Goal: Information Seeking & Learning: Learn about a topic

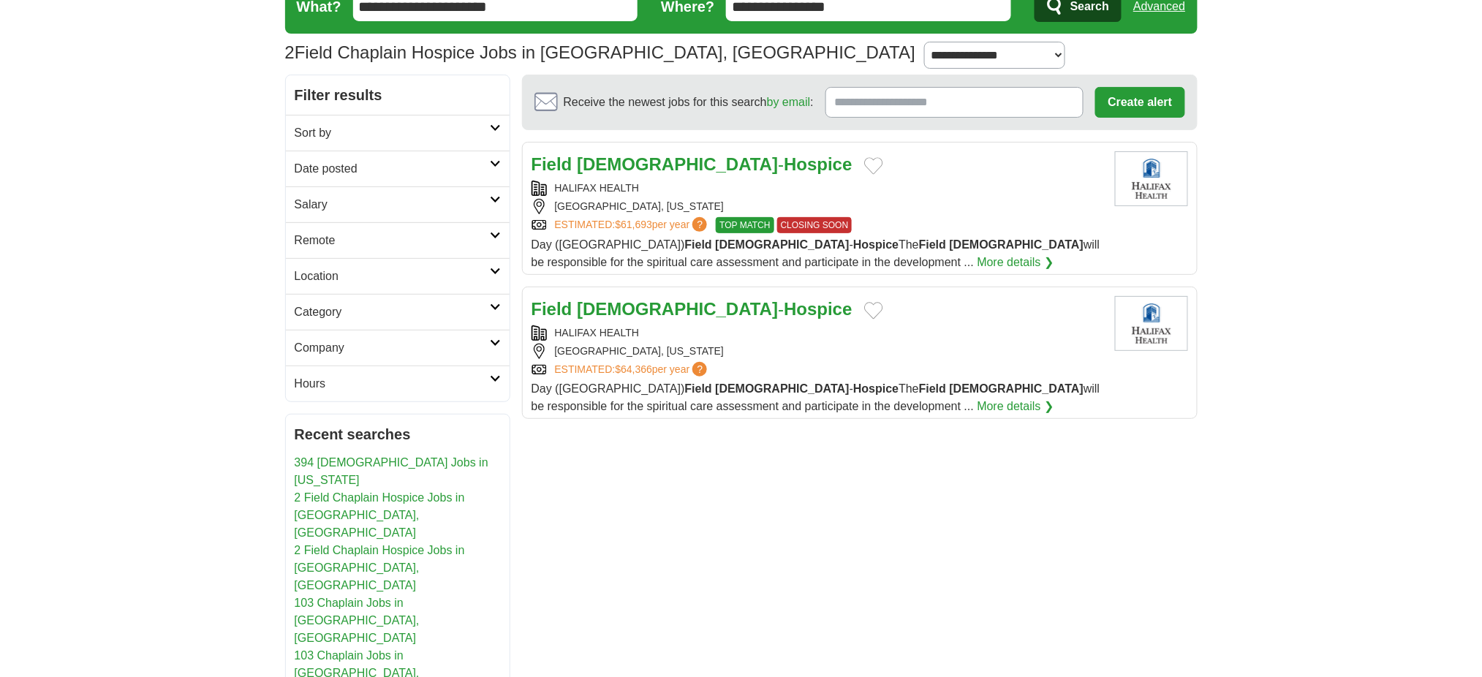
scroll to position [97, 0]
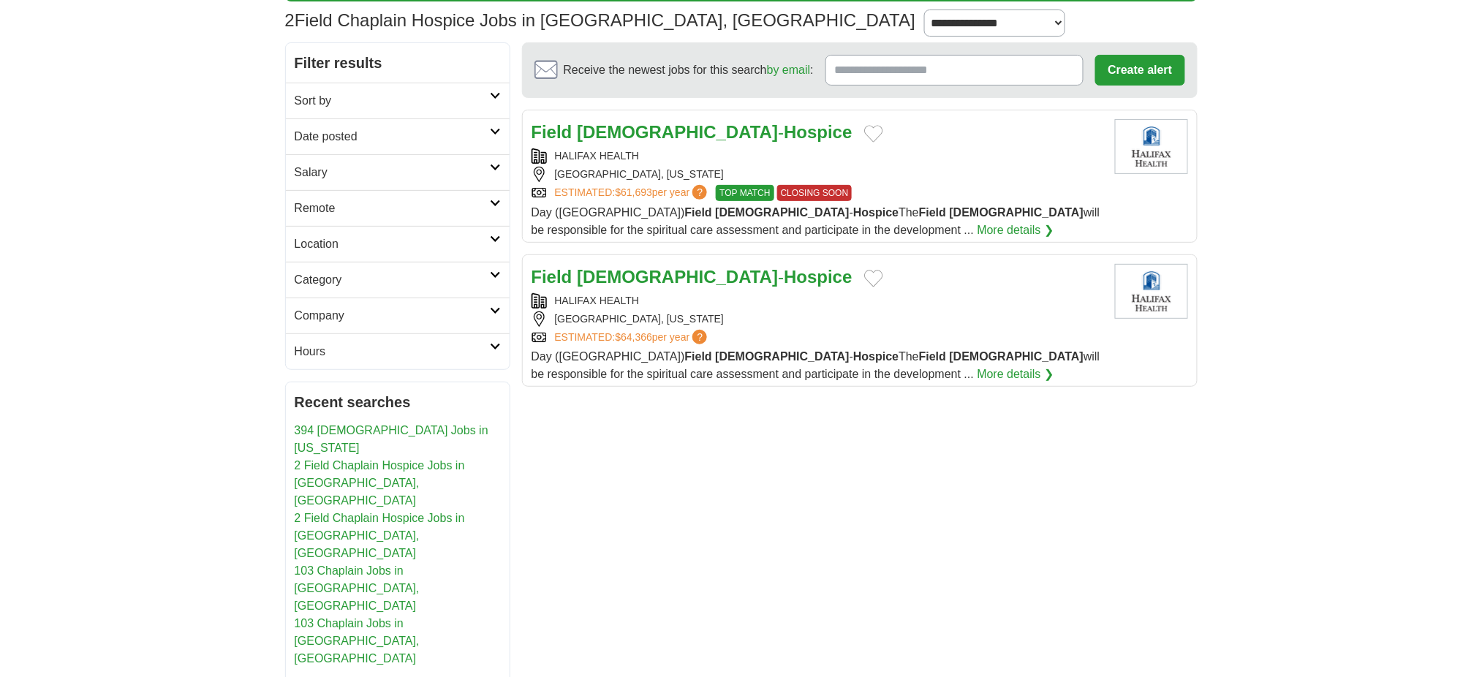
click at [605, 164] on div "HALIFAX HEALTH" at bounding box center [817, 155] width 572 height 15
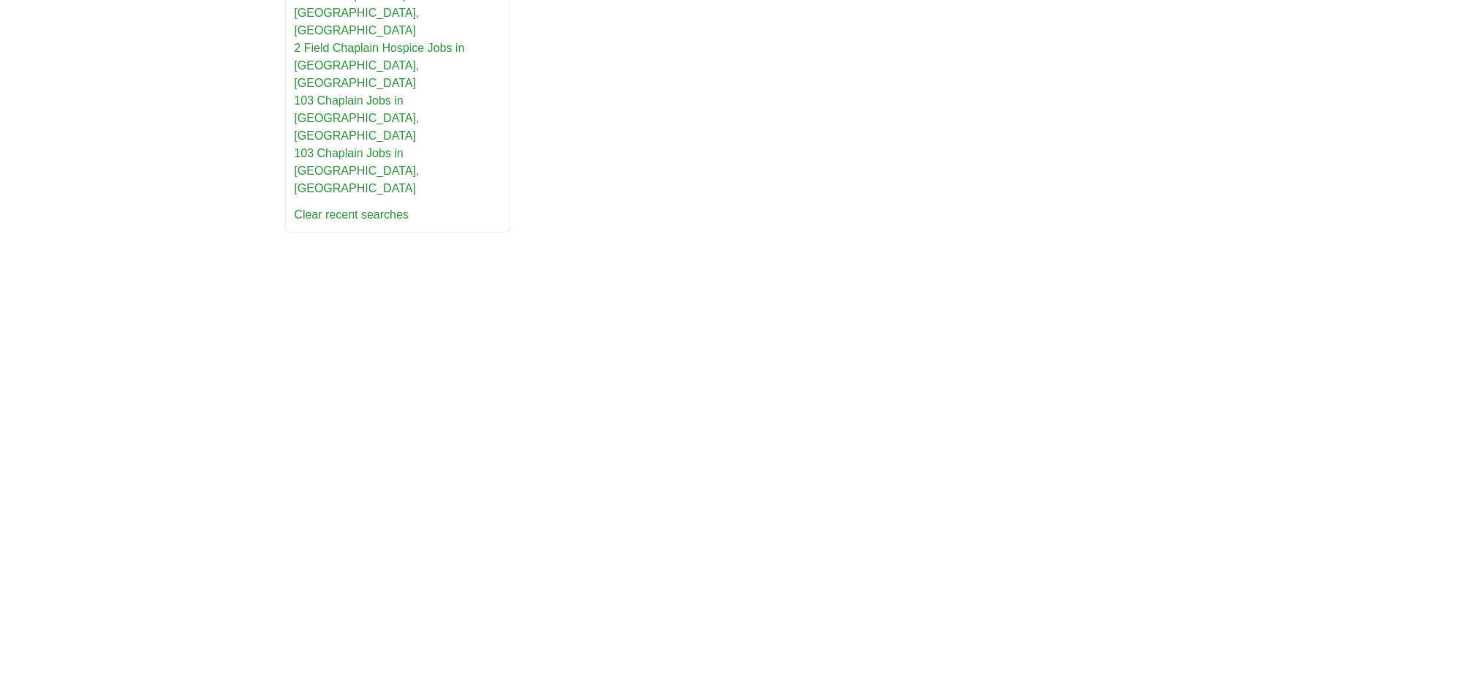
scroll to position [585, 0]
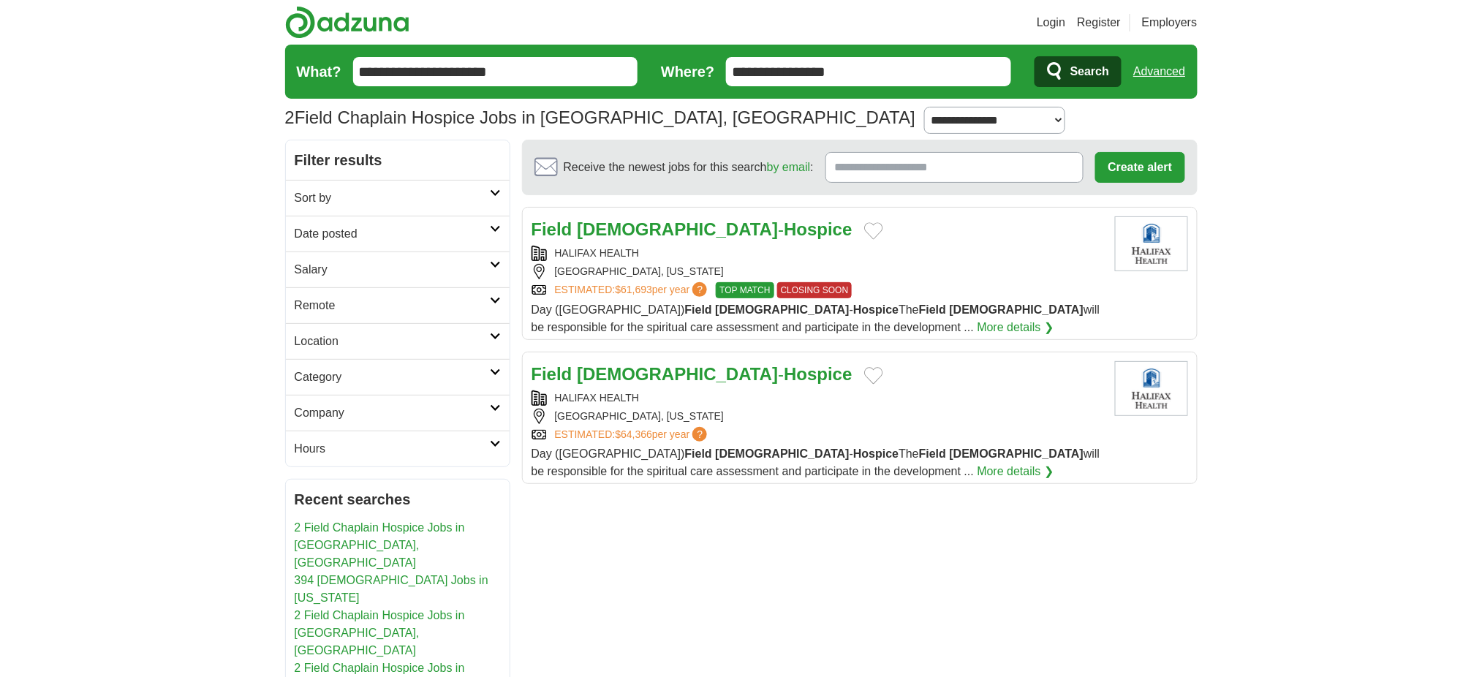
click at [618, 259] on link "HALIFAX HEALTH" at bounding box center [597, 253] width 85 height 12
click at [784, 239] on strong "Hospice" at bounding box center [818, 229] width 68 height 20
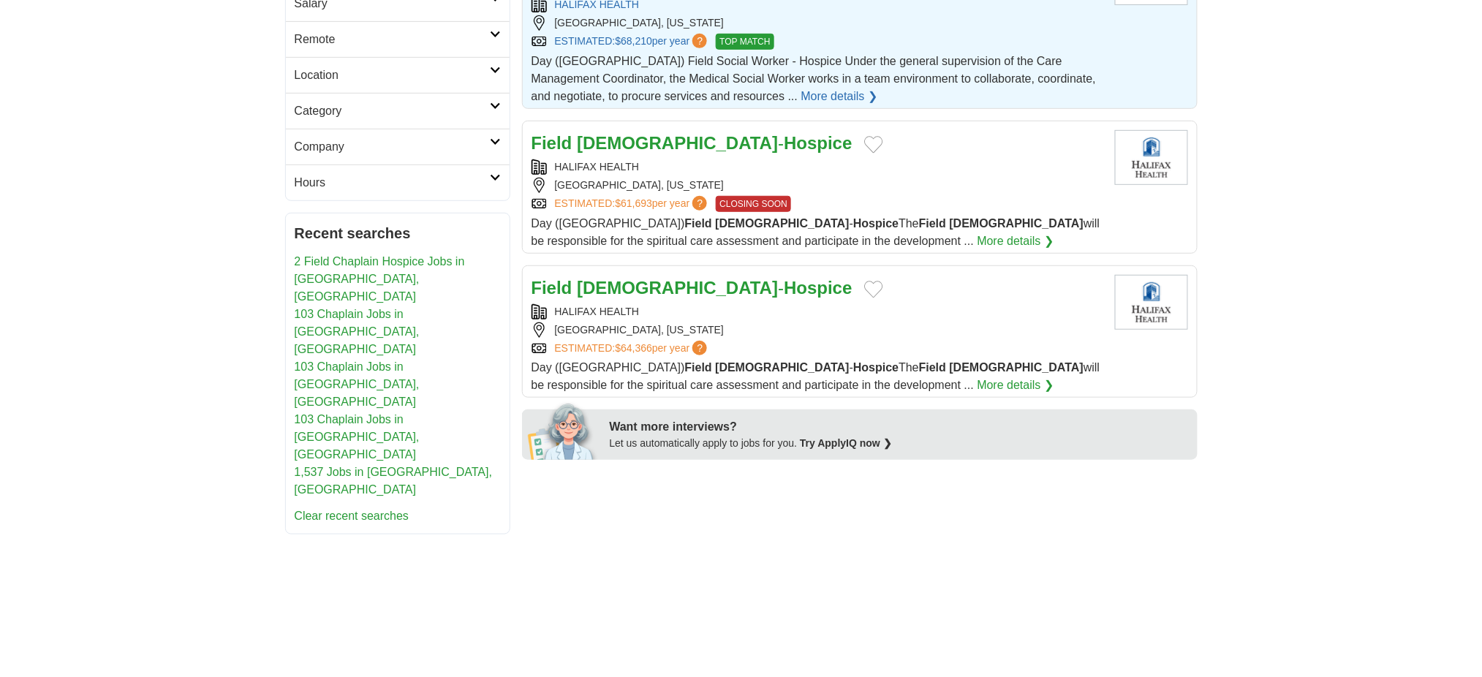
click at [615, 173] on link "HALIFAX HEALTH" at bounding box center [597, 167] width 85 height 12
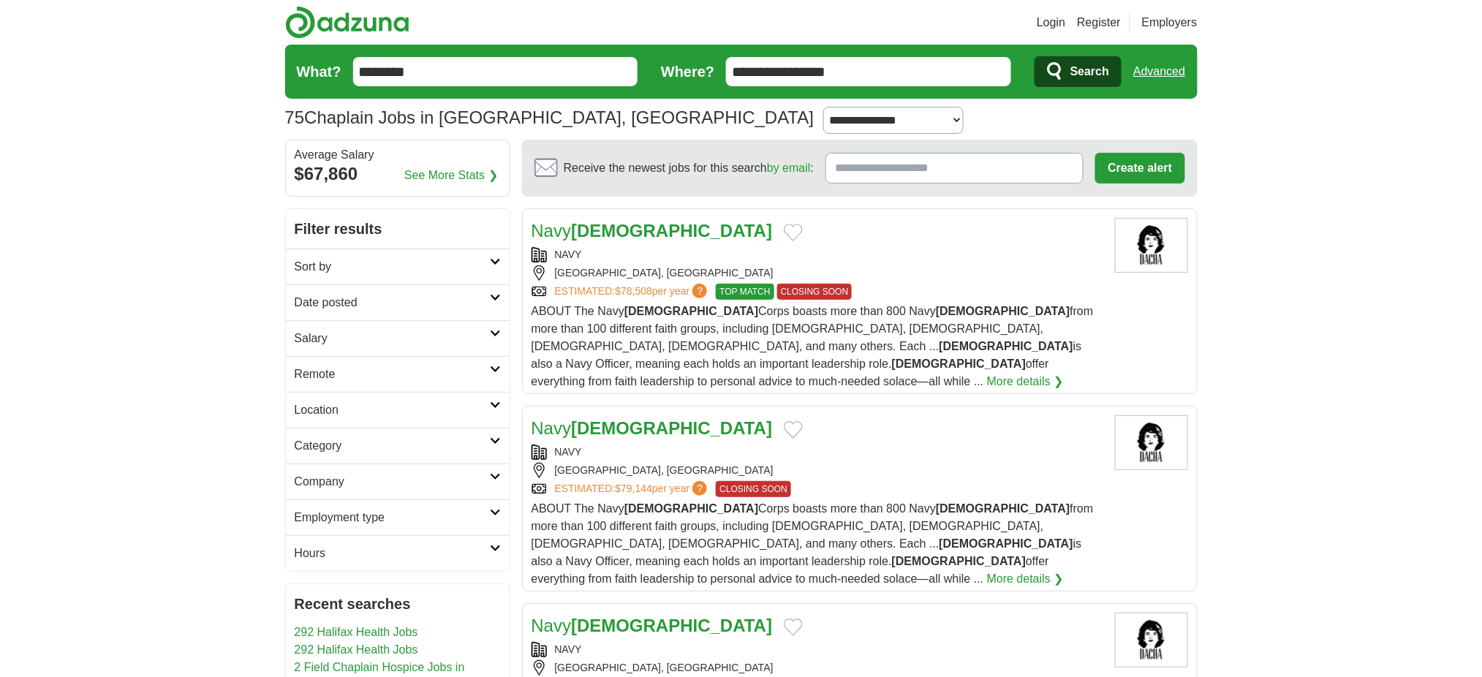
click at [854, 135] on select "**********" at bounding box center [893, 121] width 140 height 28
select select "*"
click at [823, 135] on select "**********" at bounding box center [893, 121] width 140 height 28
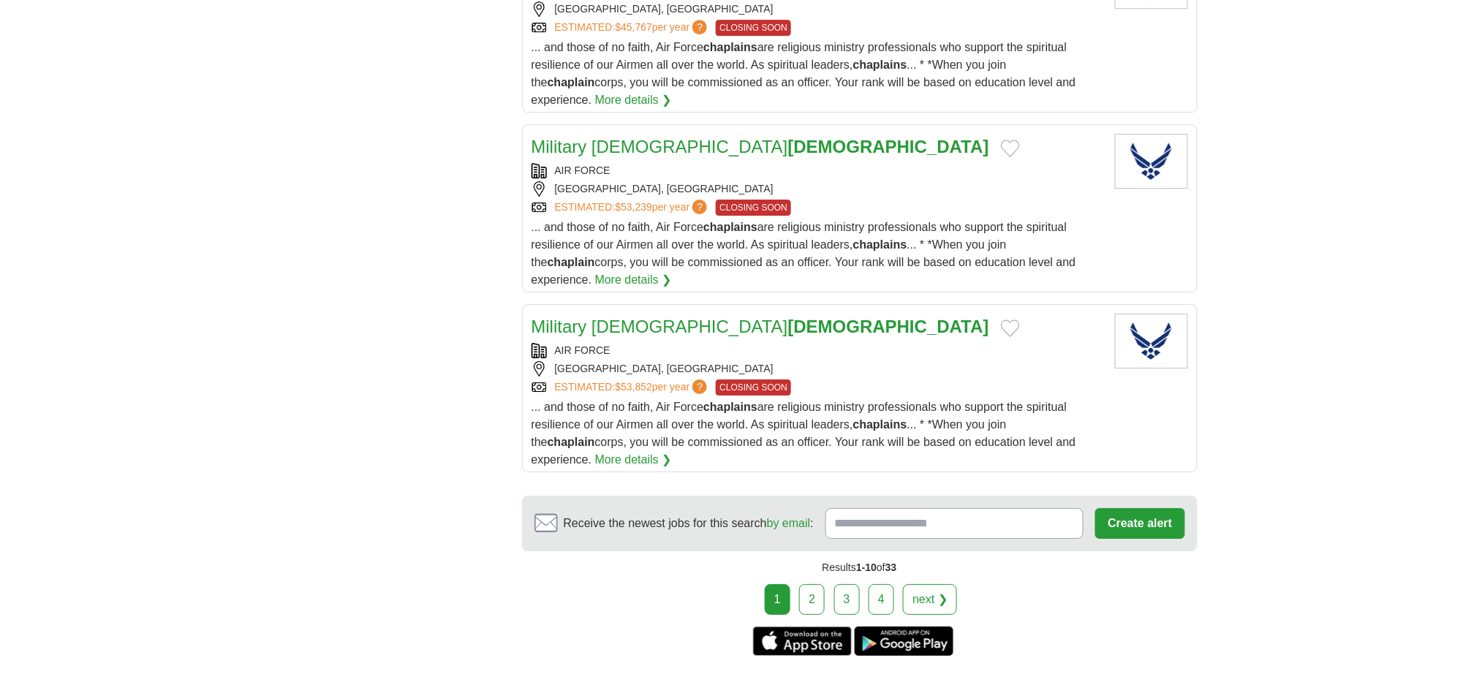
scroll to position [1755, 0]
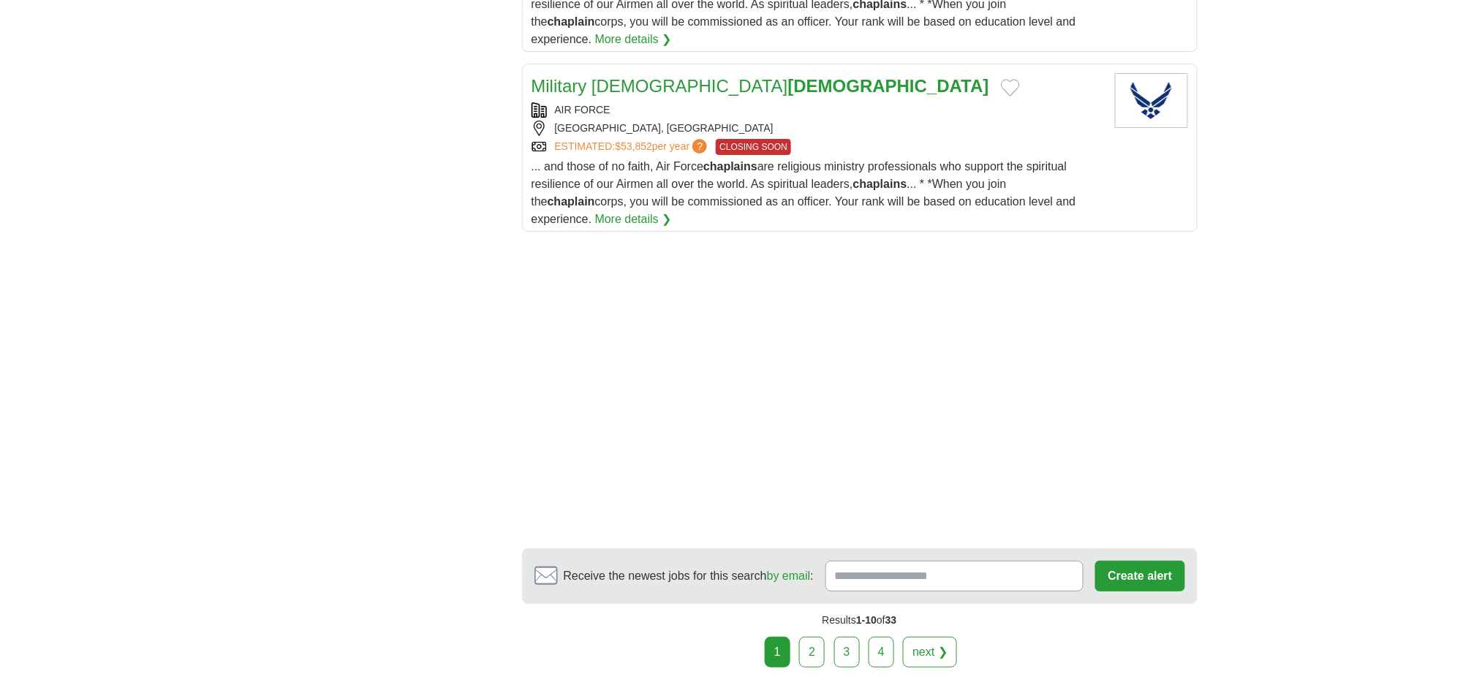
scroll to position [2047, 0]
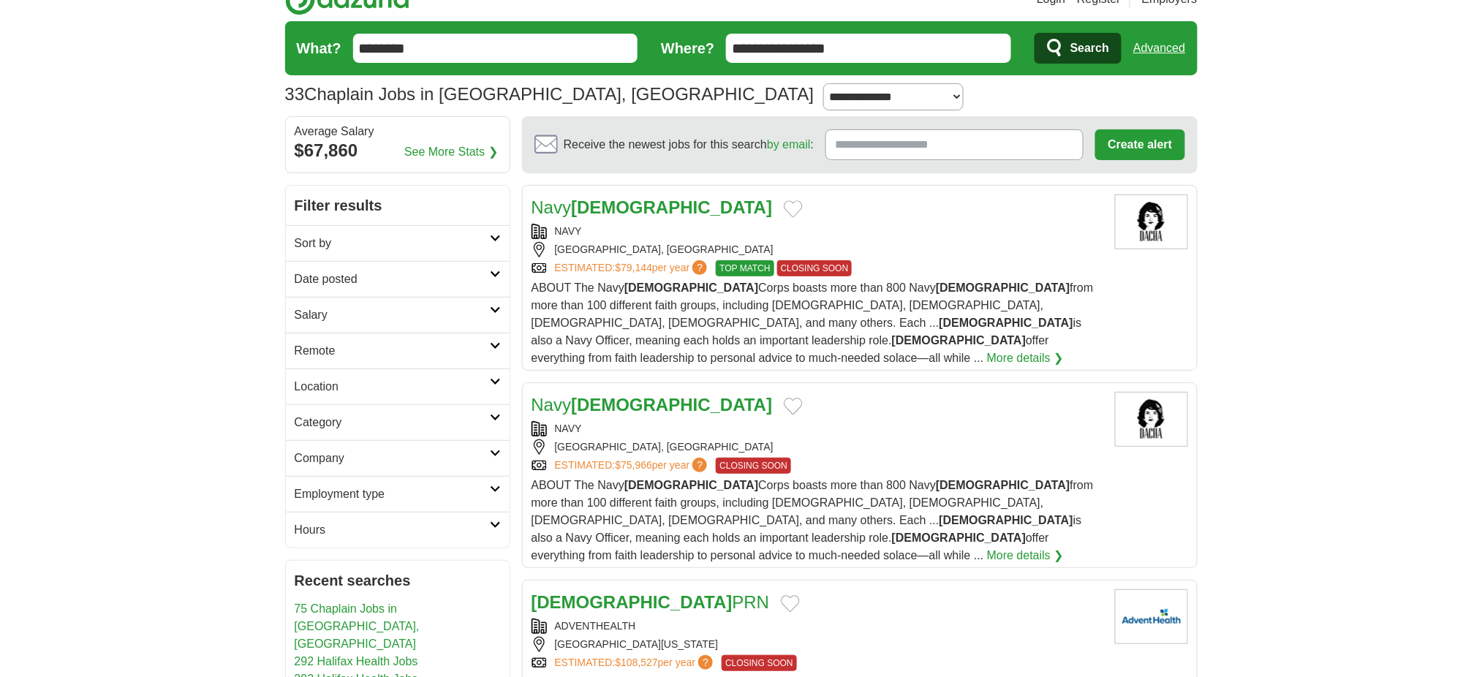
scroll to position [0, 0]
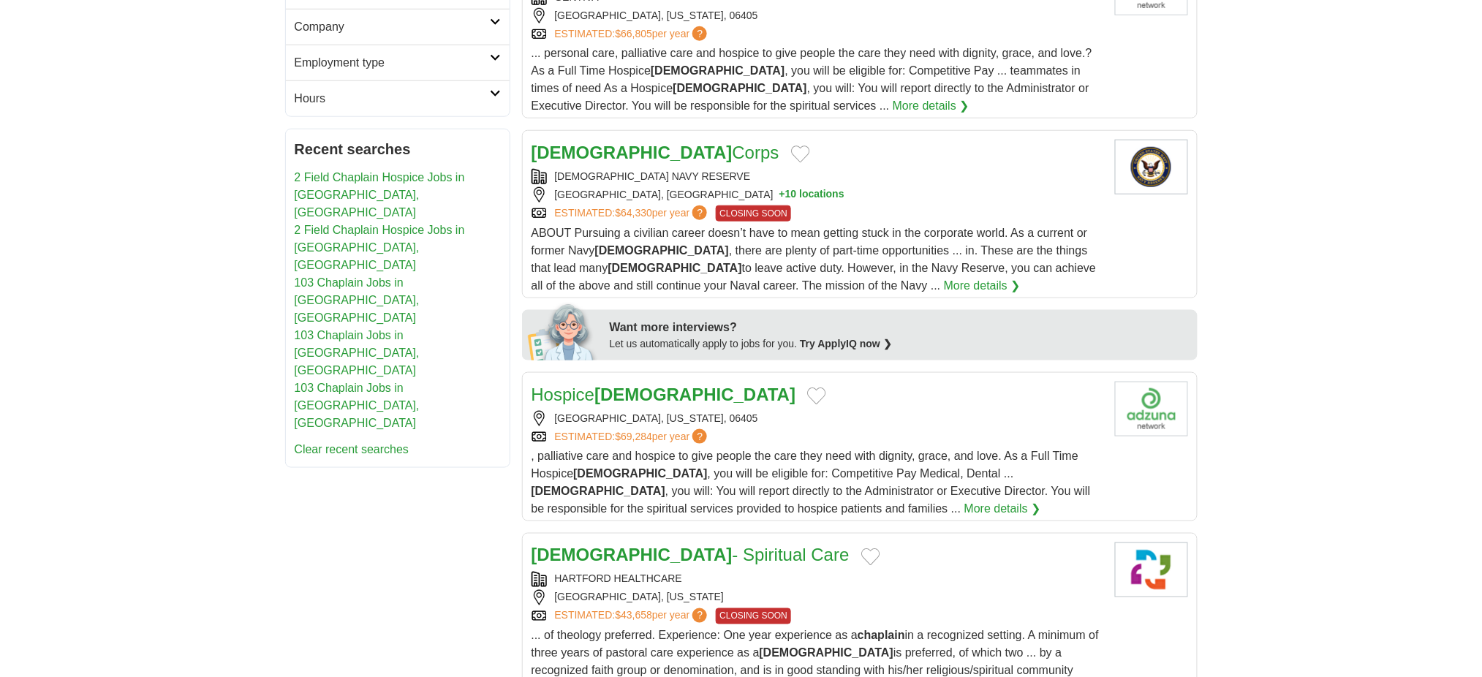
scroll to position [571, 0]
